Goal: Task Accomplishment & Management: Manage account settings

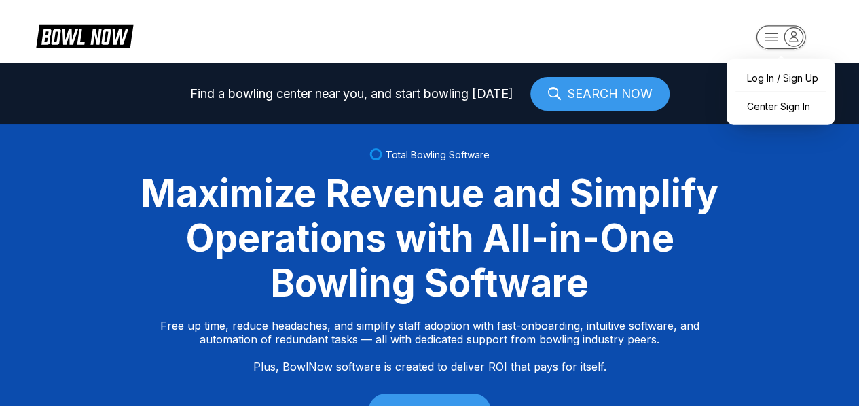
click at [793, 41] on icon "button" at bounding box center [794, 36] width 8 height 10
click at [787, 77] on div "Log In / Sign Up" at bounding box center [781, 78] width 94 height 24
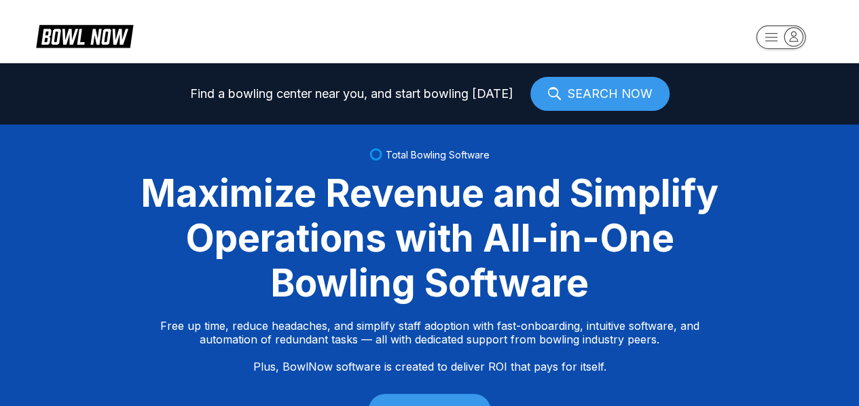
select select "**"
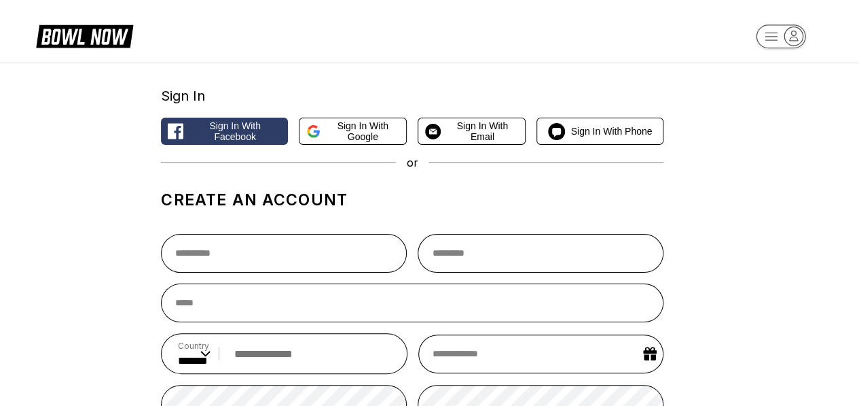
click at [784, 63] on div "Sign In Sign in with Facebook Sign in with Google Sign in with Email Sign in wi…" at bounding box center [429, 341] width 859 height 558
click at [795, 33] on icon "button" at bounding box center [794, 36] width 18 height 18
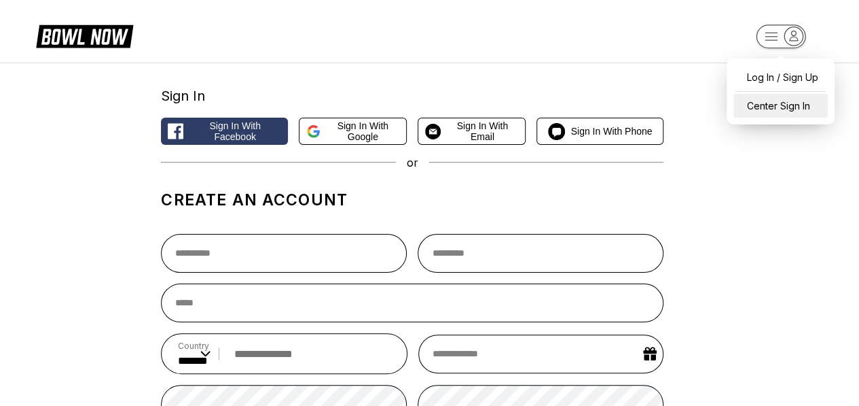
click at [752, 101] on div "Center Sign In" at bounding box center [781, 106] width 94 height 24
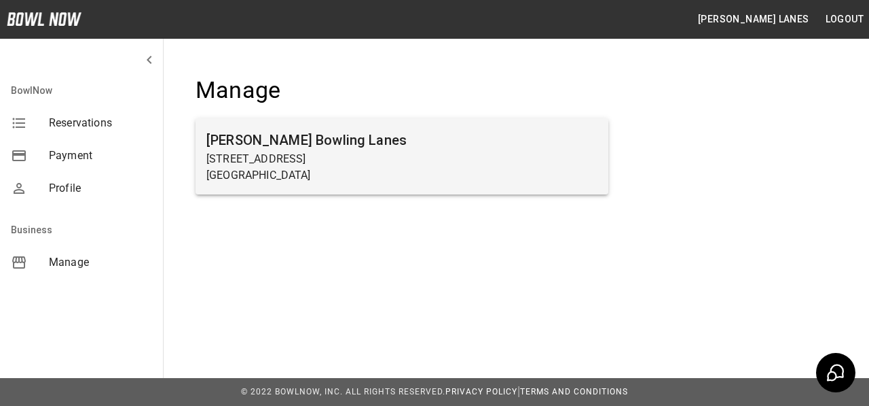
click at [416, 156] on p "[STREET_ADDRESS]" at bounding box center [401, 159] width 391 height 16
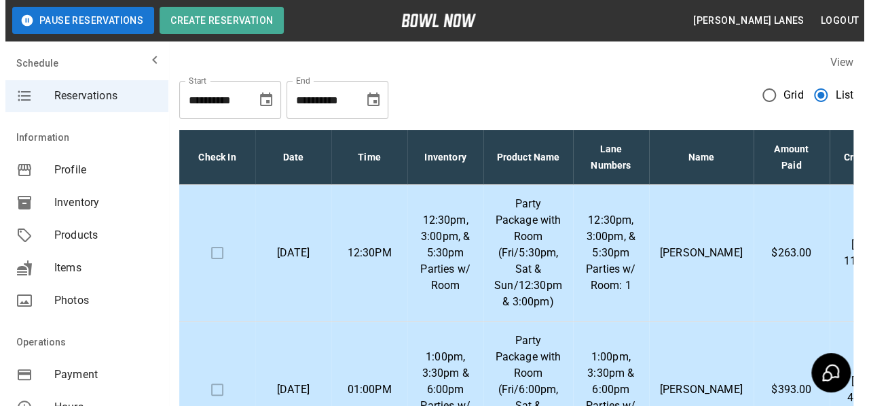
scroll to position [68, 0]
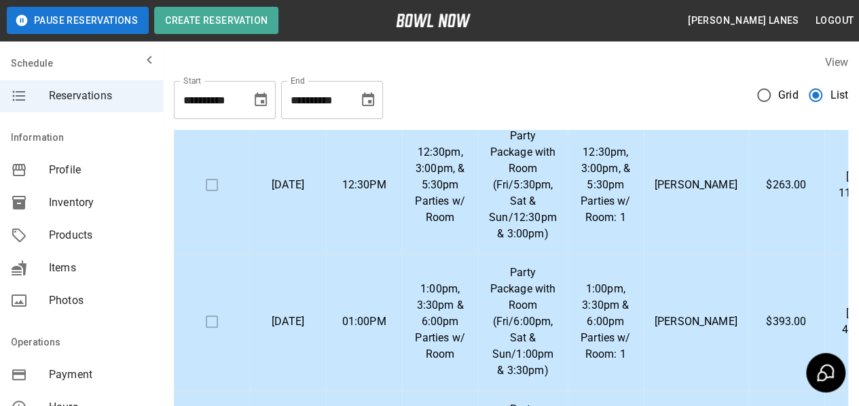
click at [530, 181] on p "Party Package with Room (Fri/5:30pm, Sat & Sun/12:30pm & 3:00pm)" at bounding box center [523, 185] width 68 height 114
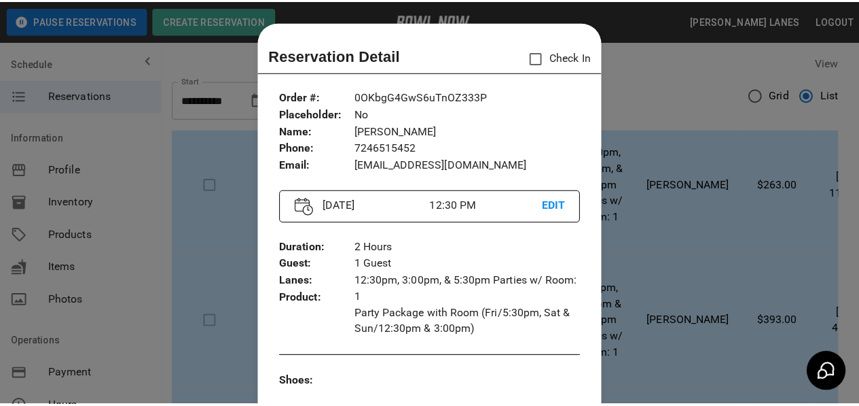
scroll to position [22, 0]
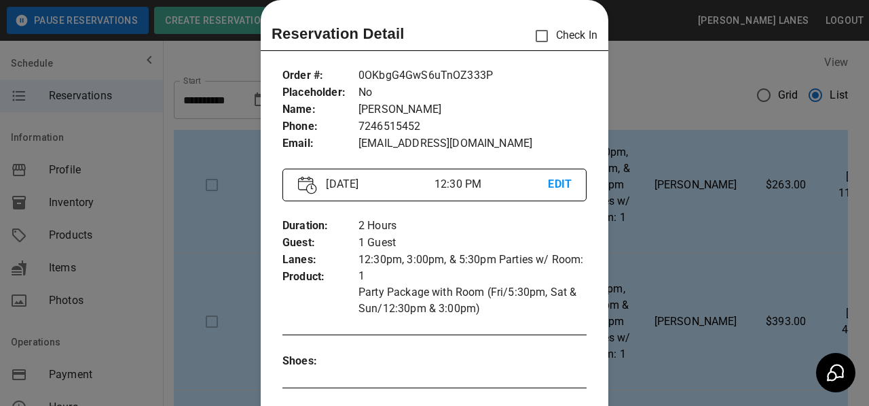
click at [620, 7] on div at bounding box center [434, 203] width 869 height 406
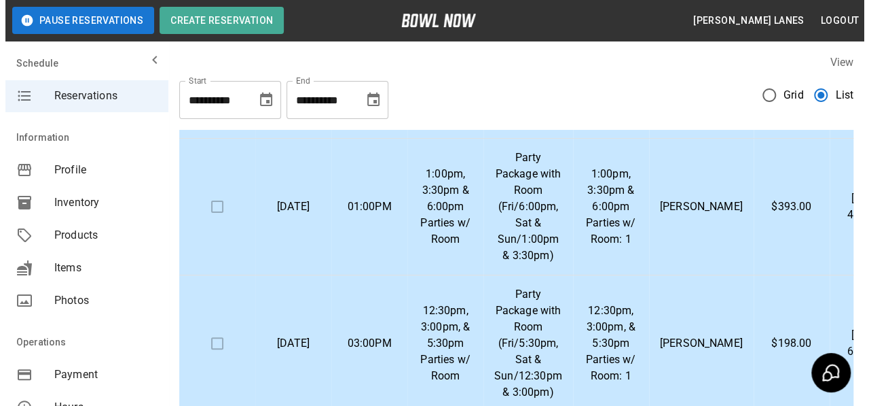
scroll to position [204, 0]
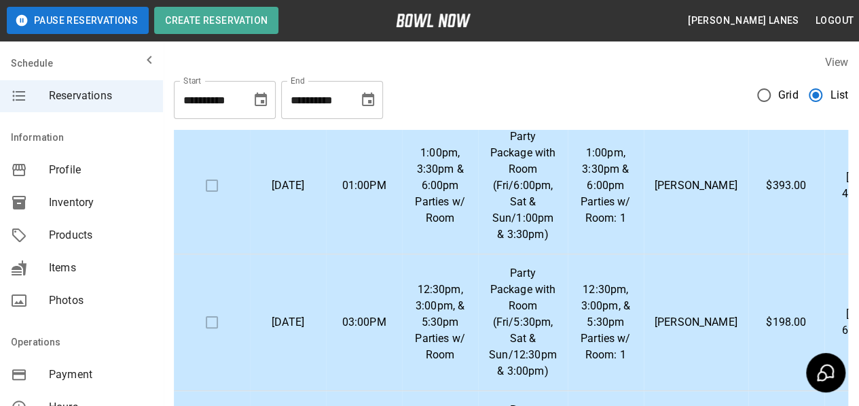
click at [682, 194] on p "[PERSON_NAME]" at bounding box center [696, 185] width 83 height 16
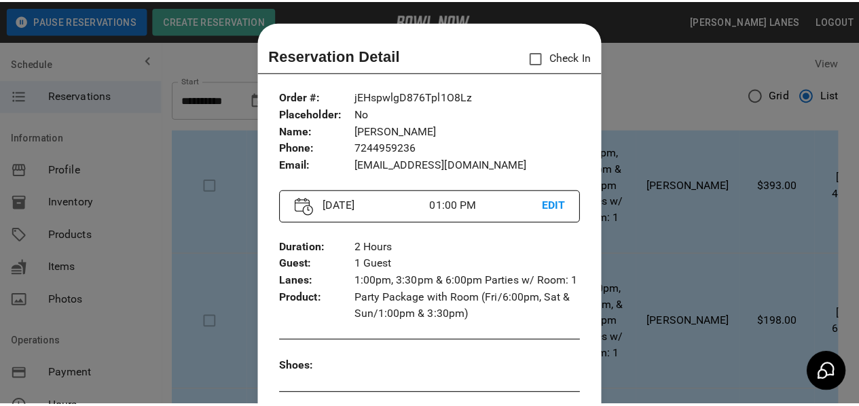
scroll to position [22, 0]
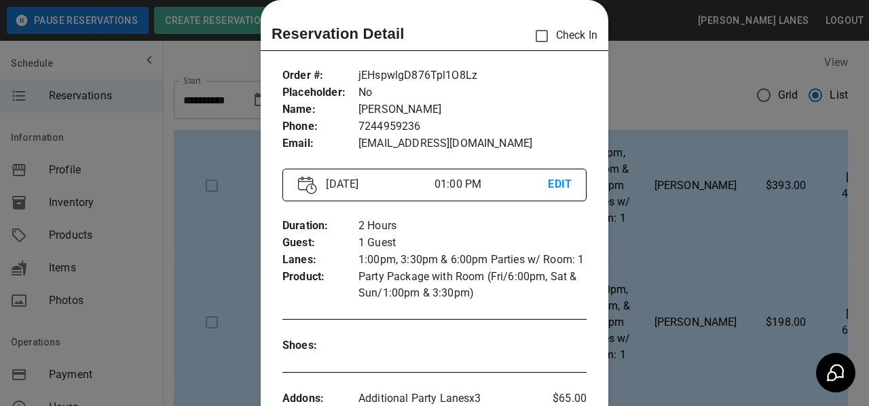
click at [683, 147] on div at bounding box center [434, 203] width 869 height 406
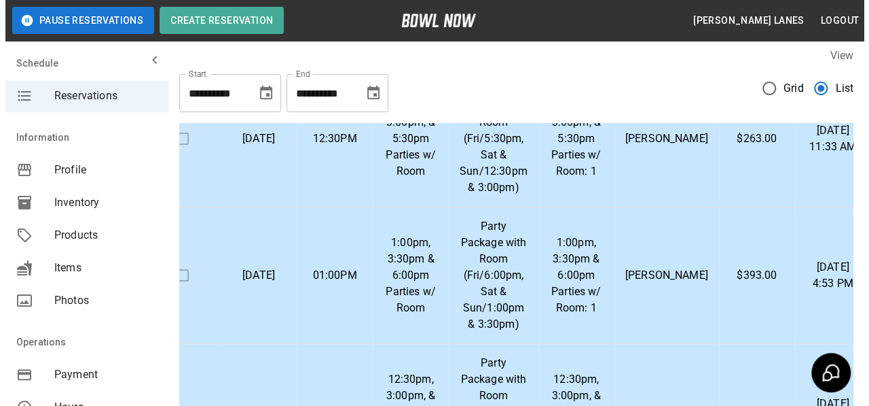
scroll to position [136, 35]
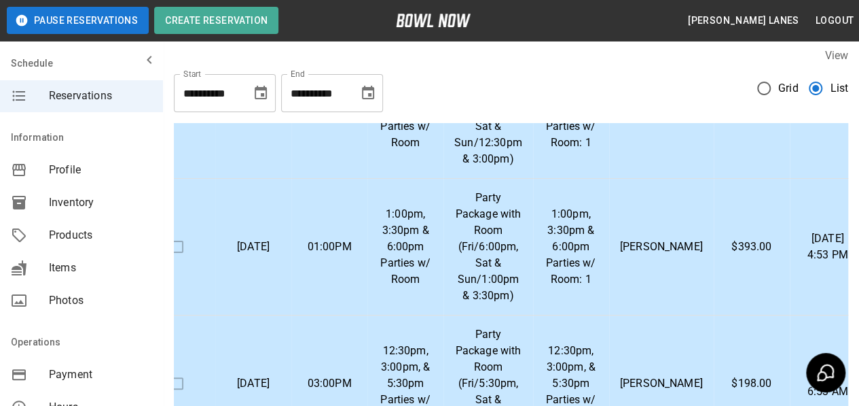
click at [639, 249] on p "[PERSON_NAME]" at bounding box center [661, 246] width 83 height 16
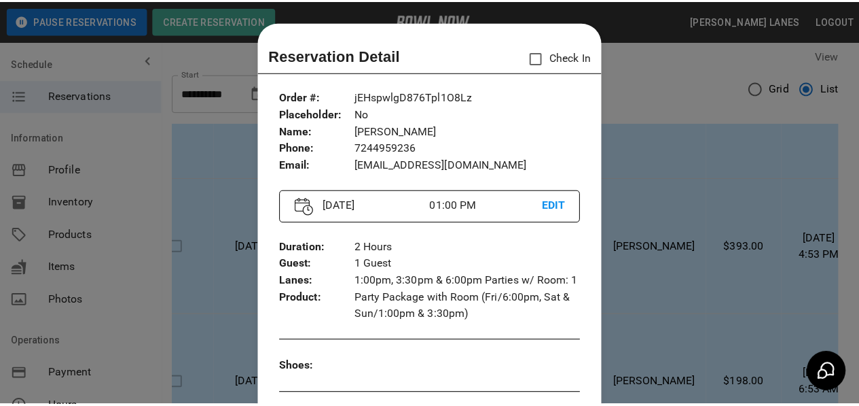
scroll to position [22, 0]
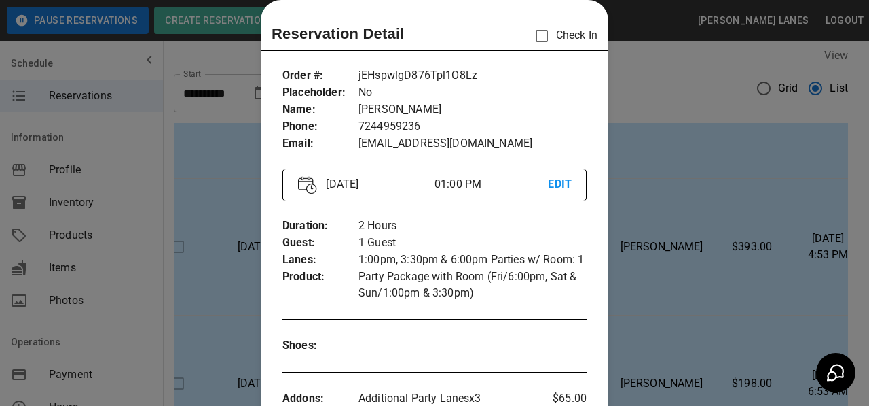
click at [653, 150] on div at bounding box center [434, 203] width 869 height 406
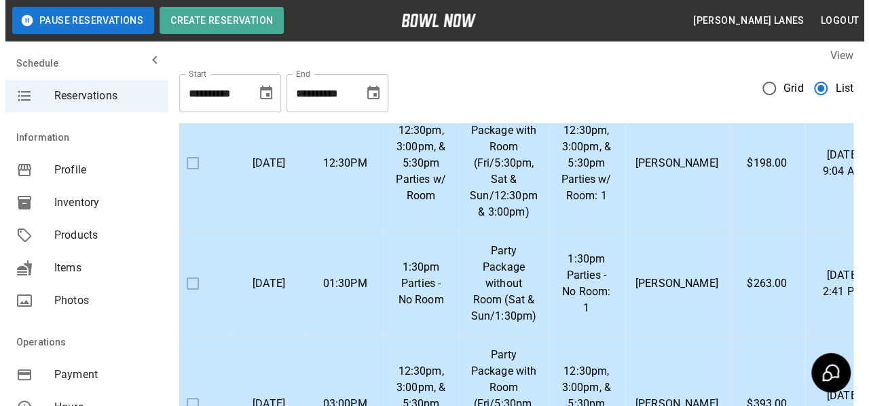
scroll to position [475, 24]
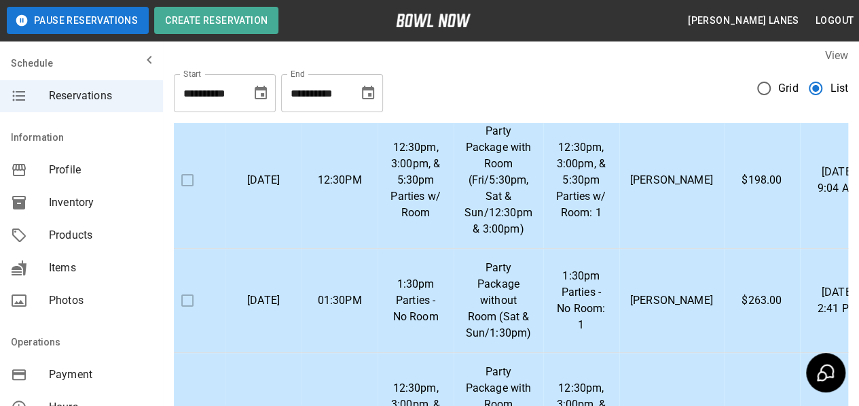
click at [662, 172] on p "[PERSON_NAME]" at bounding box center [671, 180] width 83 height 16
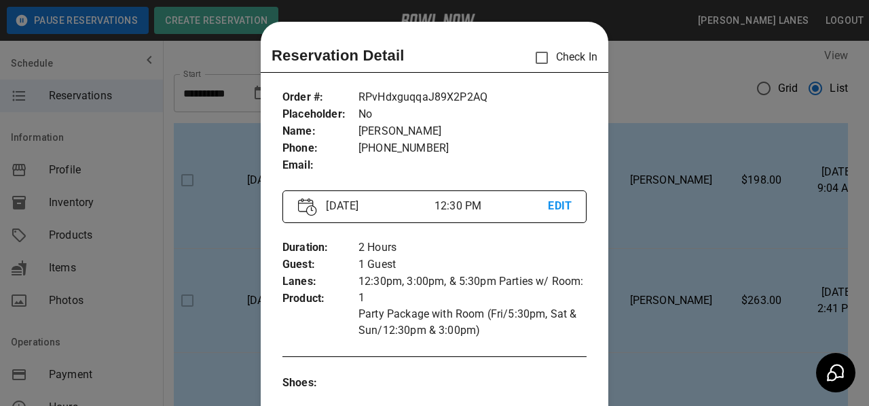
scroll to position [22, 0]
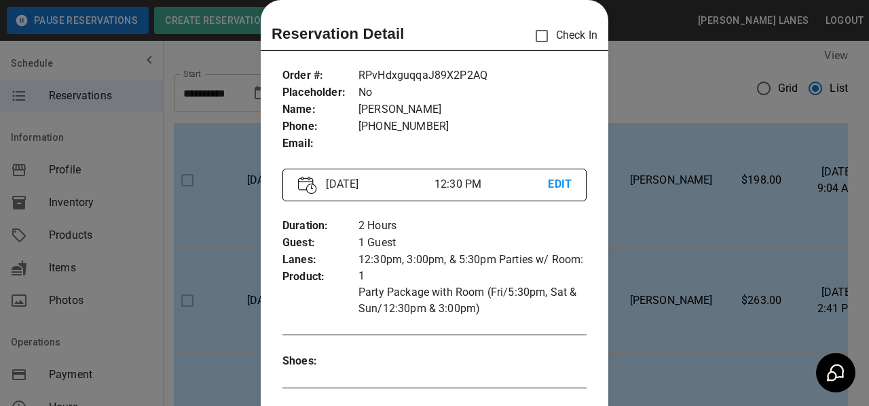
drag, startPoint x: 652, startPoint y: 147, endPoint x: 607, endPoint y: 128, distance: 48.7
click at [644, 145] on div at bounding box center [434, 203] width 869 height 406
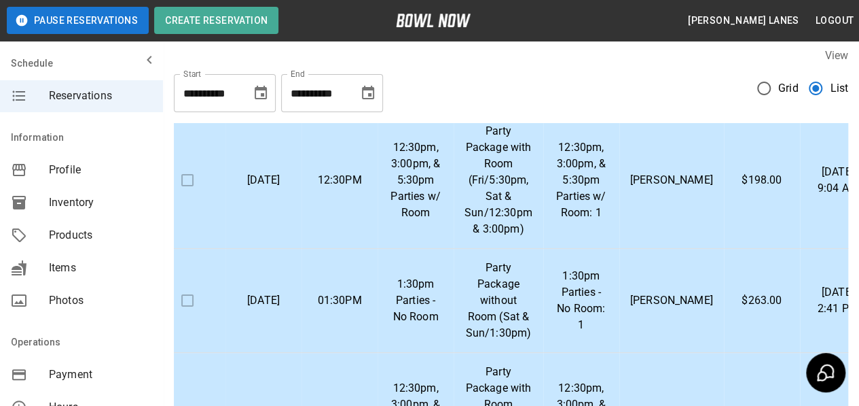
click at [634, 320] on td "[PERSON_NAME]" at bounding box center [671, 301] width 105 height 104
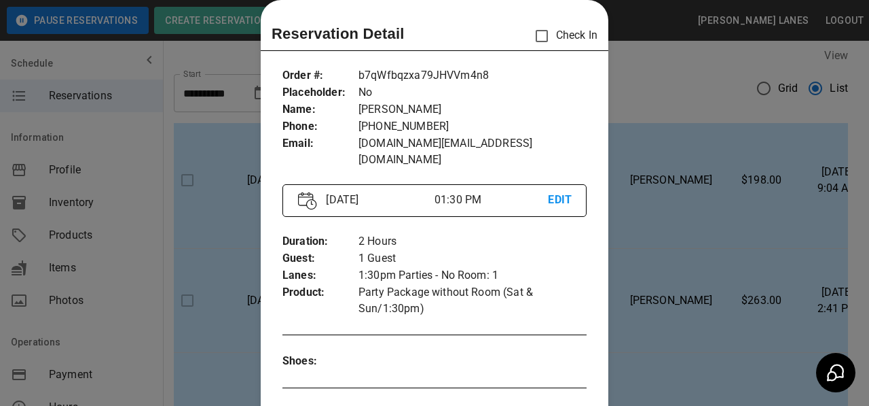
click at [753, 245] on div at bounding box center [434, 203] width 869 height 406
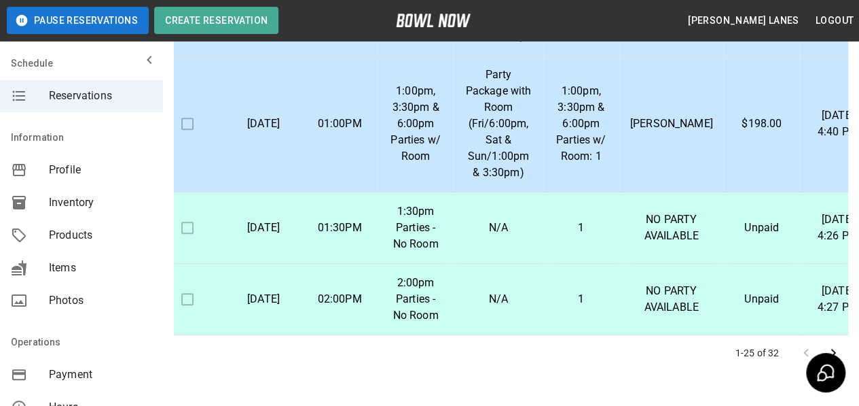
scroll to position [346, 0]
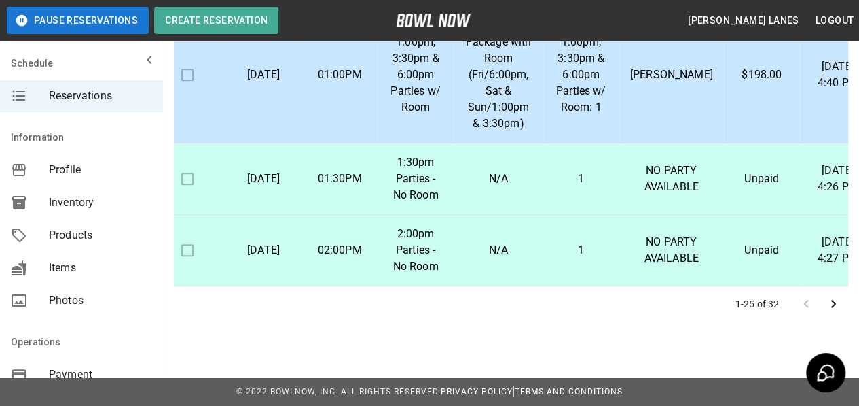
click at [837, 308] on icon "Go to next page" at bounding box center [833, 303] width 16 height 16
click at [804, 304] on icon "Go to previous page" at bounding box center [806, 303] width 16 height 16
click at [833, 301] on icon "Go to next page" at bounding box center [833, 304] width 5 height 8
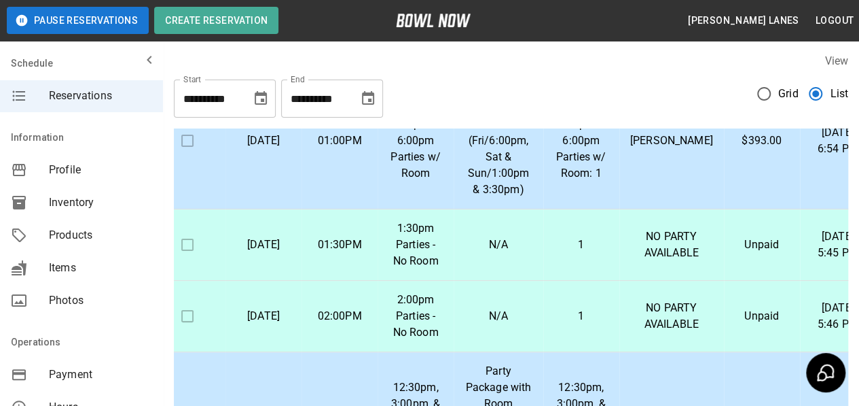
scroll to position [0, 0]
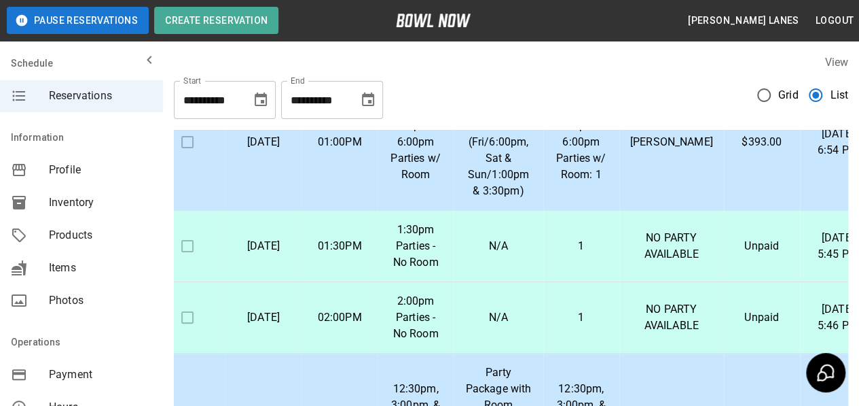
click at [364, 100] on icon "Choose date, selected date is Nov 13, 2025" at bounding box center [368, 100] width 16 height 16
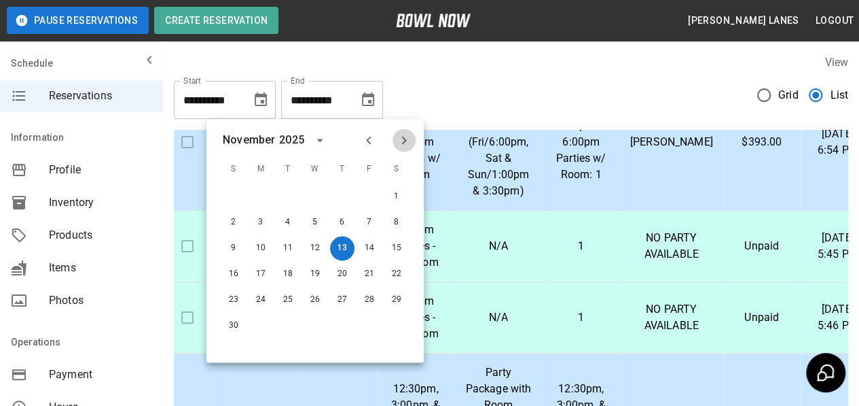
click at [407, 149] on button "Next month" at bounding box center [404, 139] width 23 height 23
click at [383, 267] on div "27" at bounding box center [396, 274] width 27 height 24
click at [337, 253] on button "18" at bounding box center [342, 248] width 24 height 24
type input "**********"
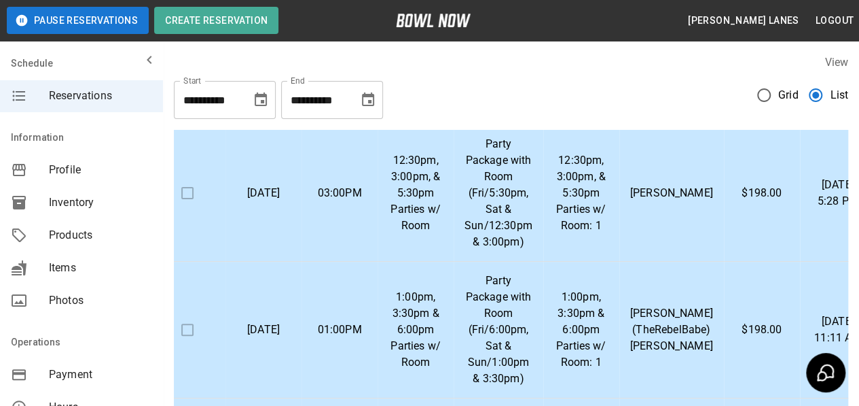
scroll to position [1750, 24]
